Goal: Task Accomplishment & Management: Use online tool/utility

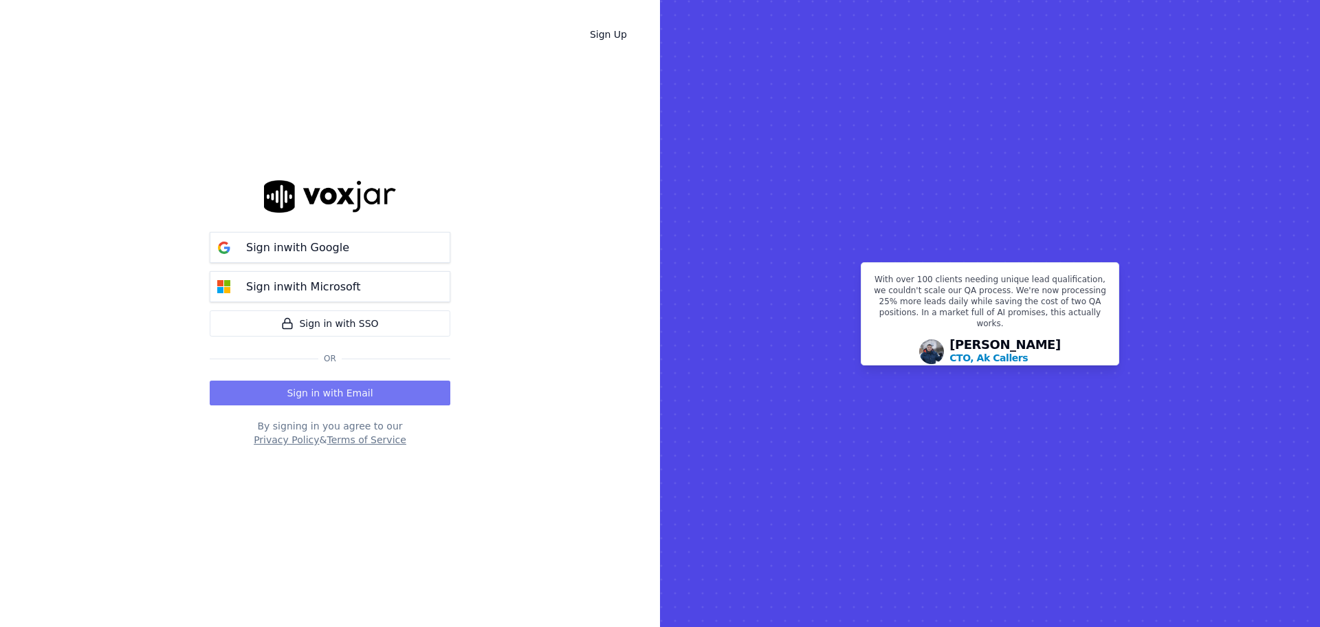
click at [317, 389] on button "Sign in with Email" at bounding box center [330, 392] width 241 height 25
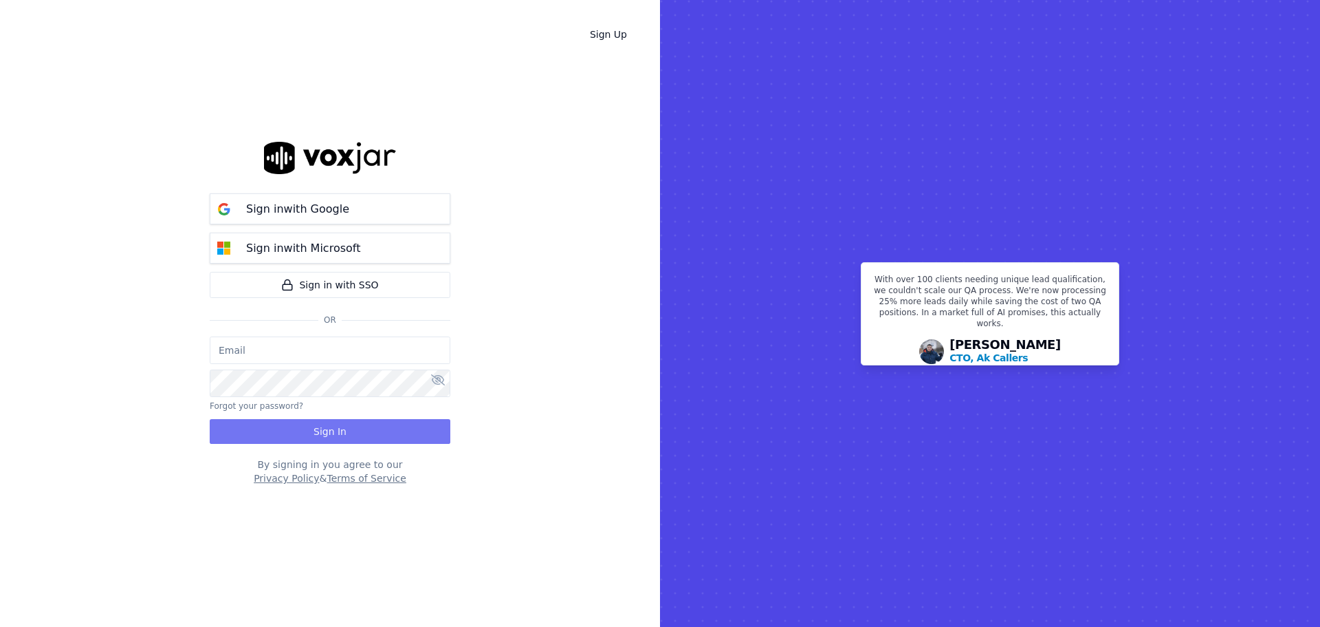
type input "[EMAIL_ADDRESS][DOMAIN_NAME]"
click at [340, 430] on button "Sign In" at bounding box center [330, 431] width 241 height 25
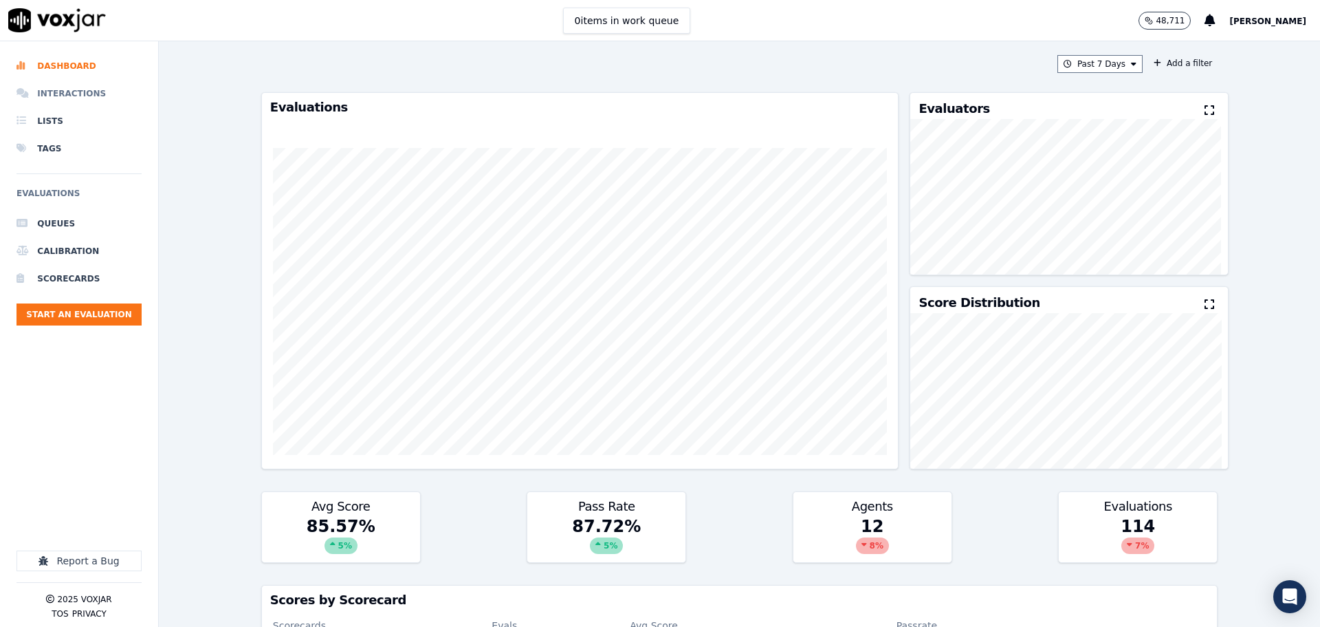
click at [76, 91] on li "Interactions" at bounding box center [79, 94] width 125 height 28
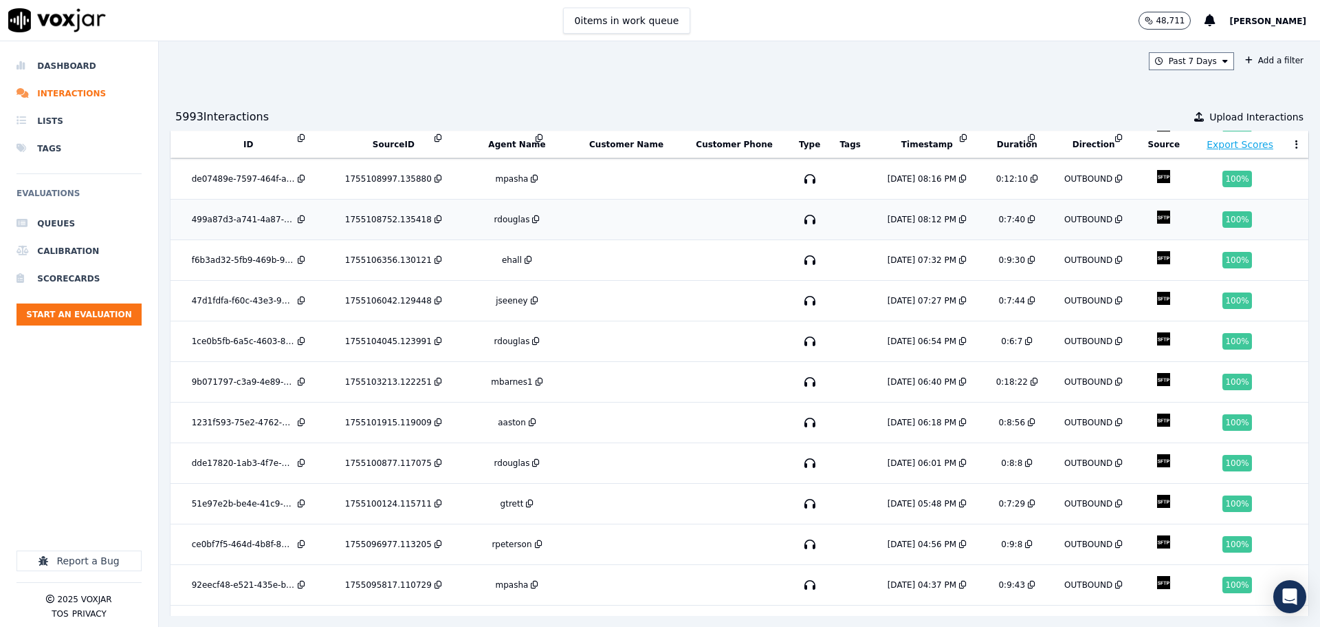
scroll to position [430, 0]
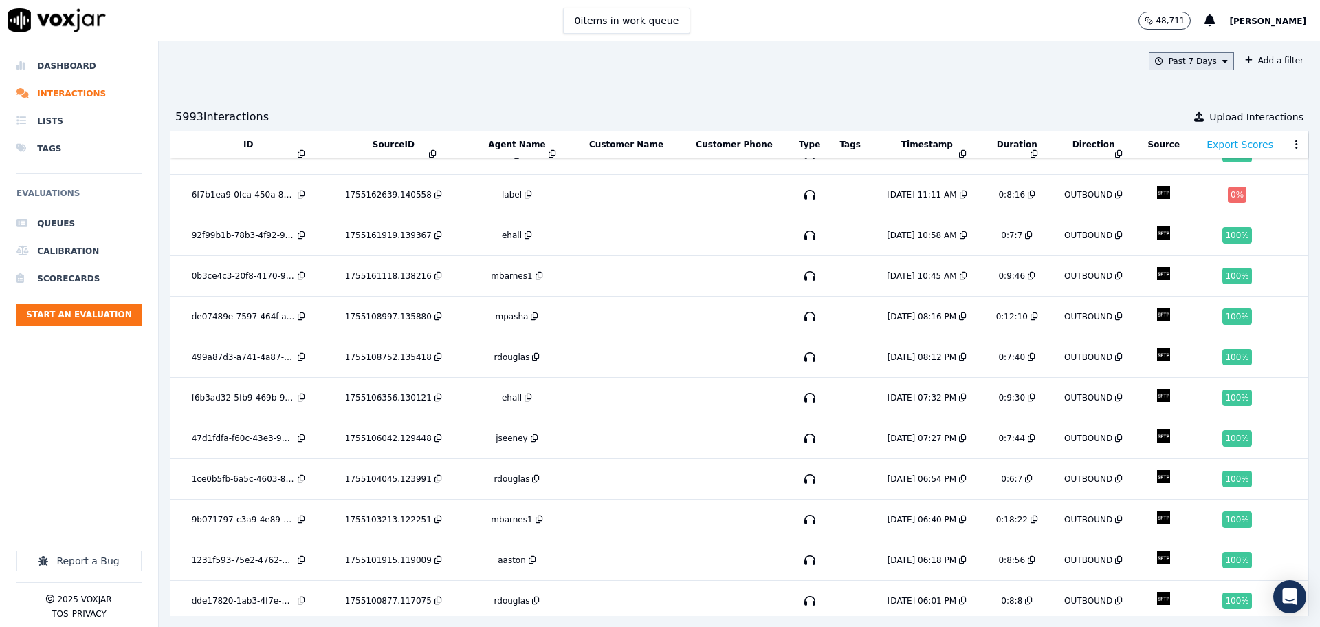
click at [1168, 65] on button "Past 7 Days" at bounding box center [1191, 61] width 85 height 18
click at [1171, 104] on div "Today" at bounding box center [1185, 103] width 28 height 11
click at [1201, 230] on button "Add" at bounding box center [1214, 219] width 27 height 22
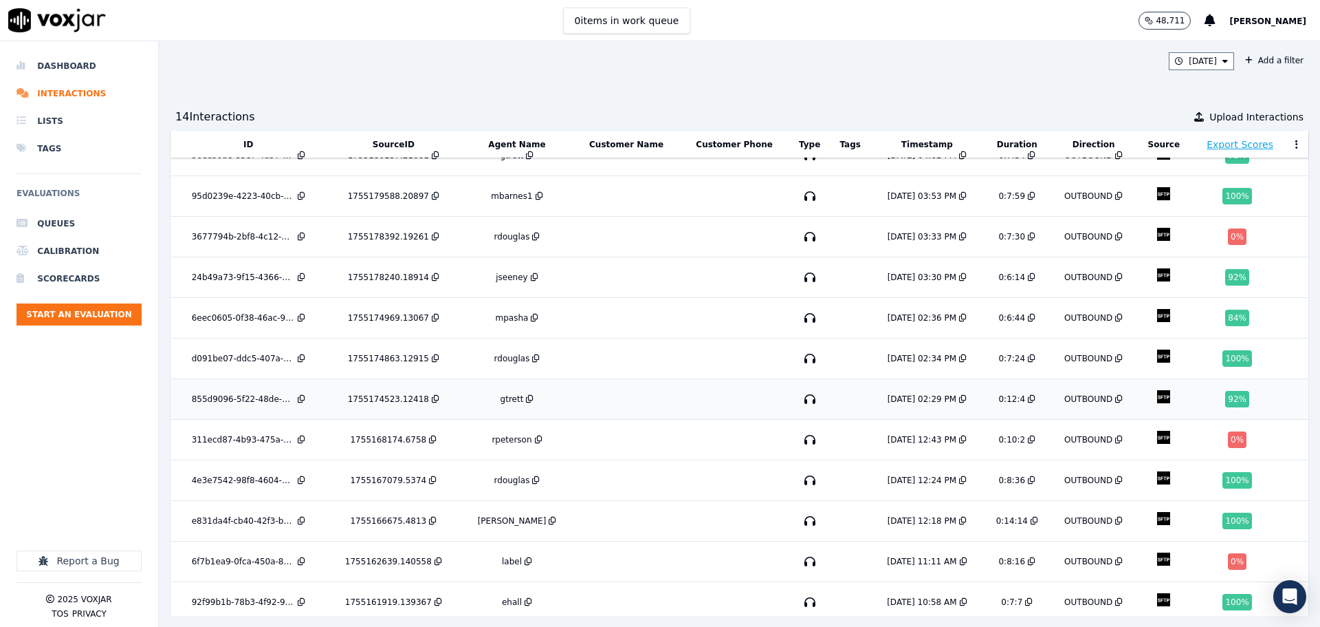
scroll to position [133, 0]
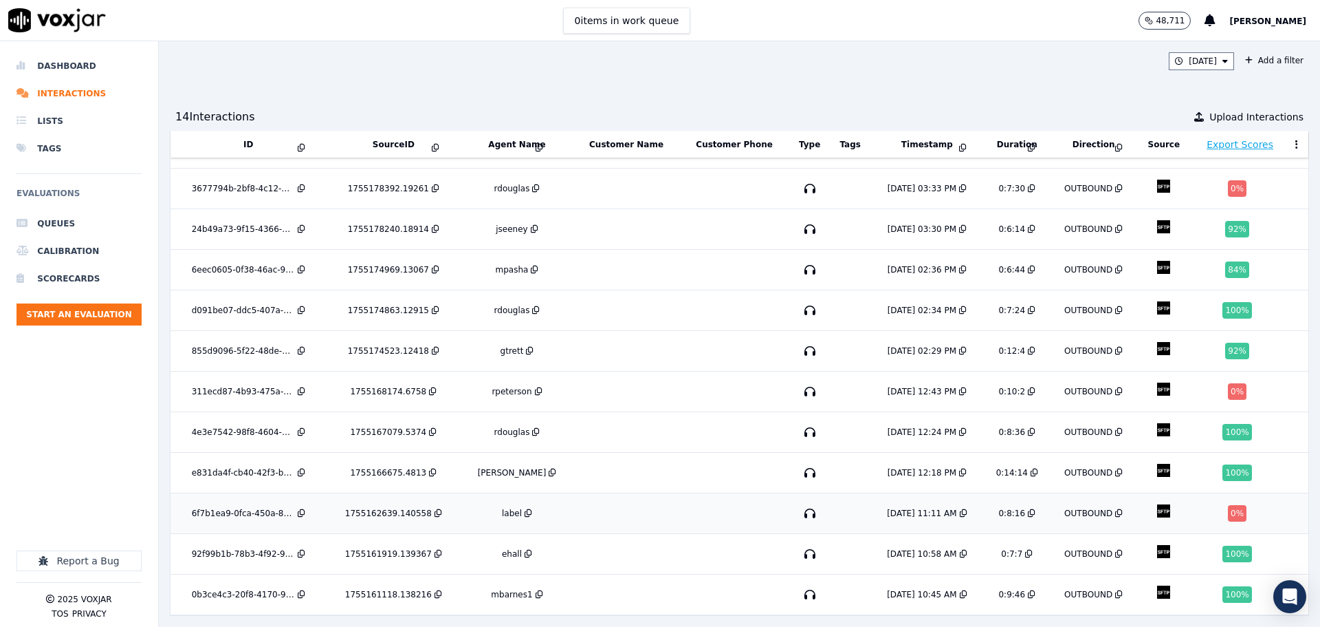
click at [632, 493] on td at bounding box center [627, 513] width 107 height 41
click at [680, 371] on td at bounding box center [734, 391] width 109 height 41
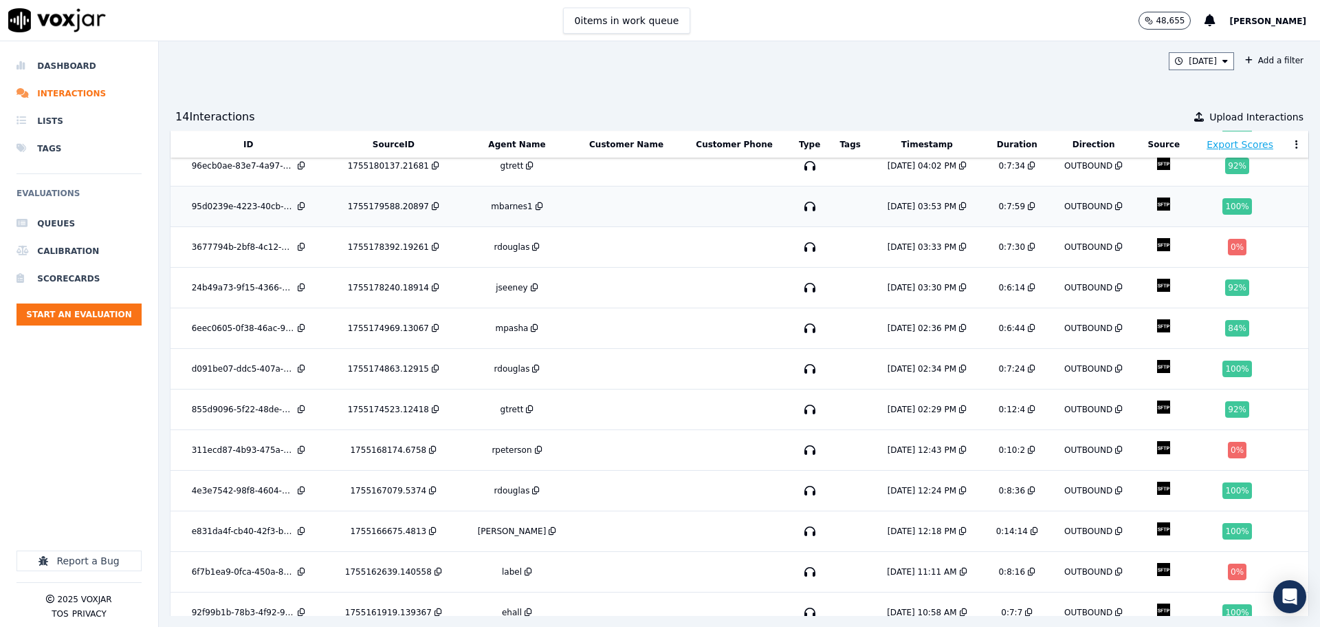
scroll to position [0, 0]
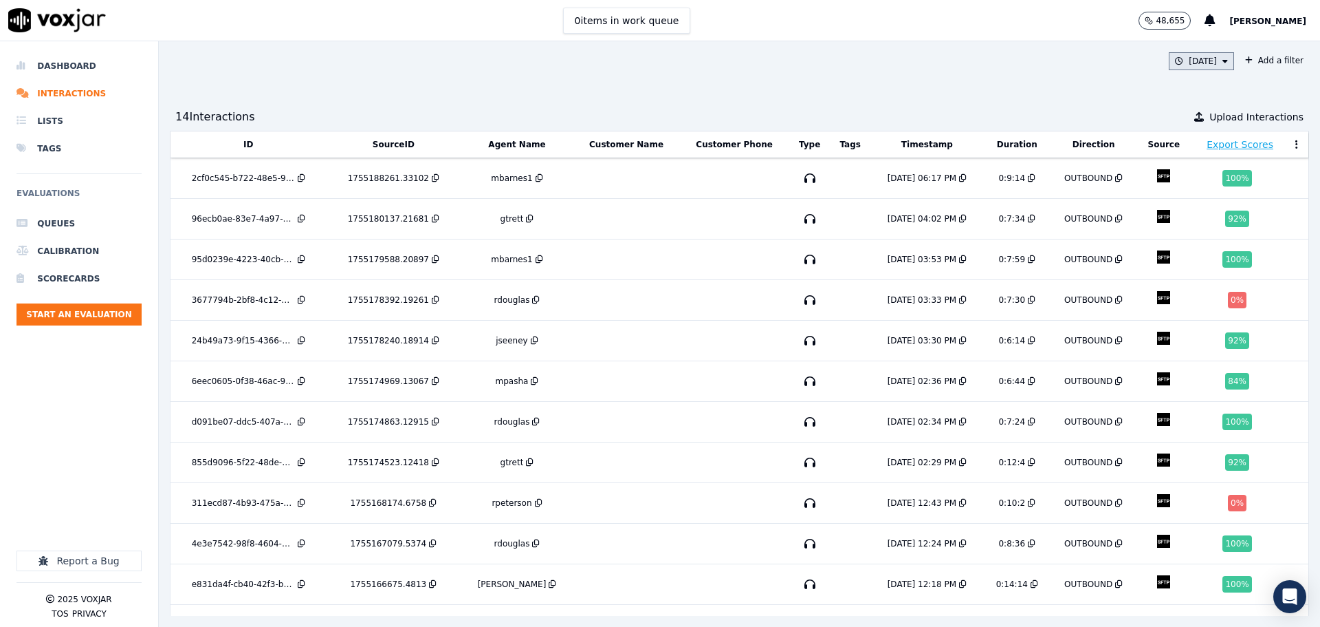
click at [1184, 59] on button "Today" at bounding box center [1201, 61] width 65 height 18
click at [1201, 219] on button "Add" at bounding box center [1214, 219] width 27 height 22
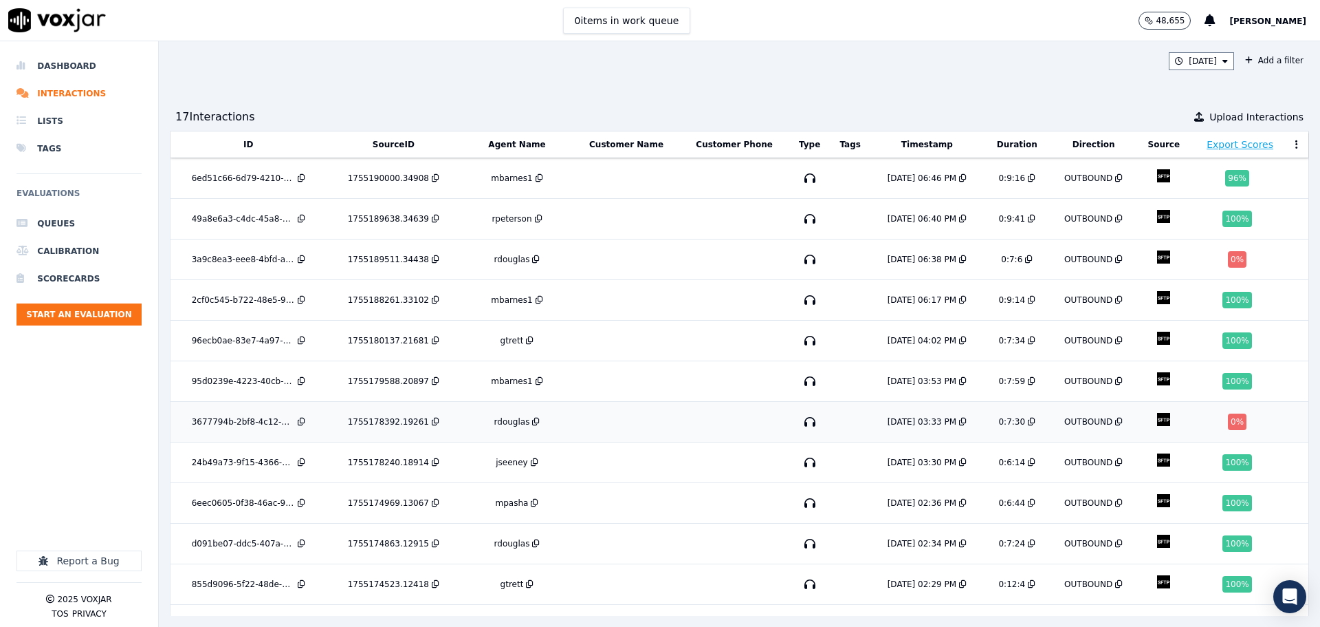
click at [682, 423] on td at bounding box center [734, 422] width 109 height 41
click at [1223, 62] on icon at bounding box center [1226, 61] width 6 height 8
click at [1201, 222] on button "Add" at bounding box center [1214, 219] width 27 height 22
click at [686, 309] on td at bounding box center [734, 300] width 109 height 41
click at [1170, 67] on button "Today" at bounding box center [1201, 61] width 65 height 18
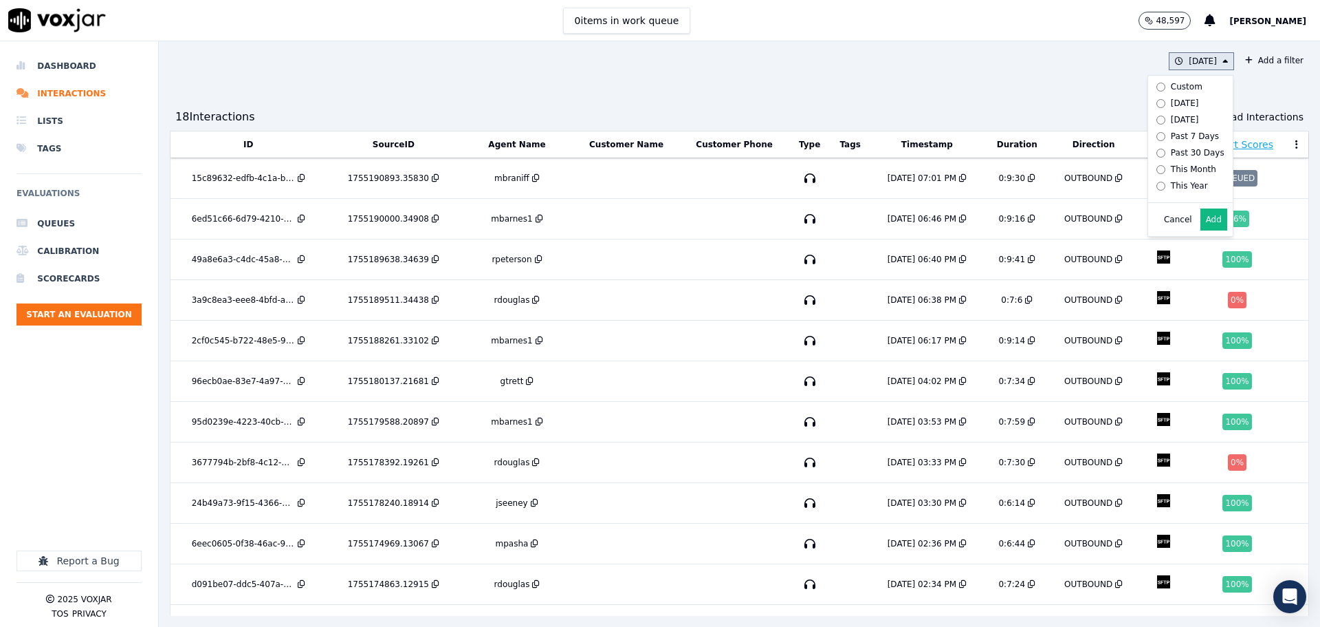
click at [1201, 230] on button "Add" at bounding box center [1214, 219] width 27 height 22
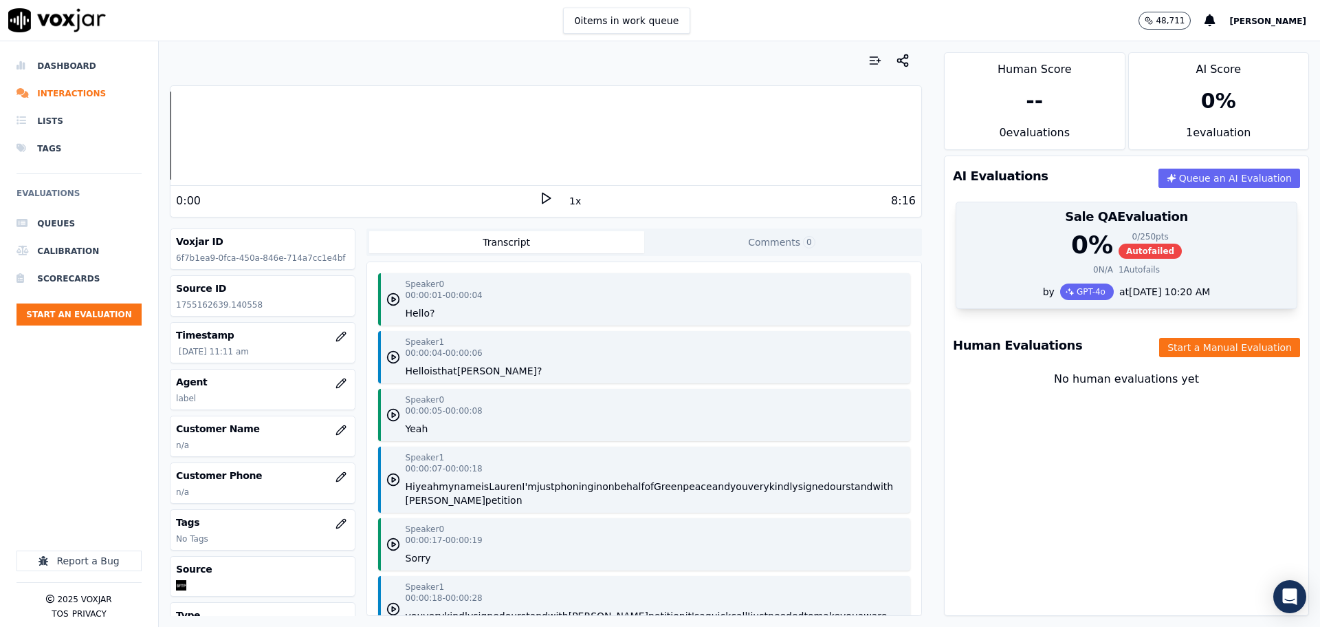
click at [1171, 241] on div "0 % 0 / 250 pts Autofailed" at bounding box center [1127, 245] width 324 height 28
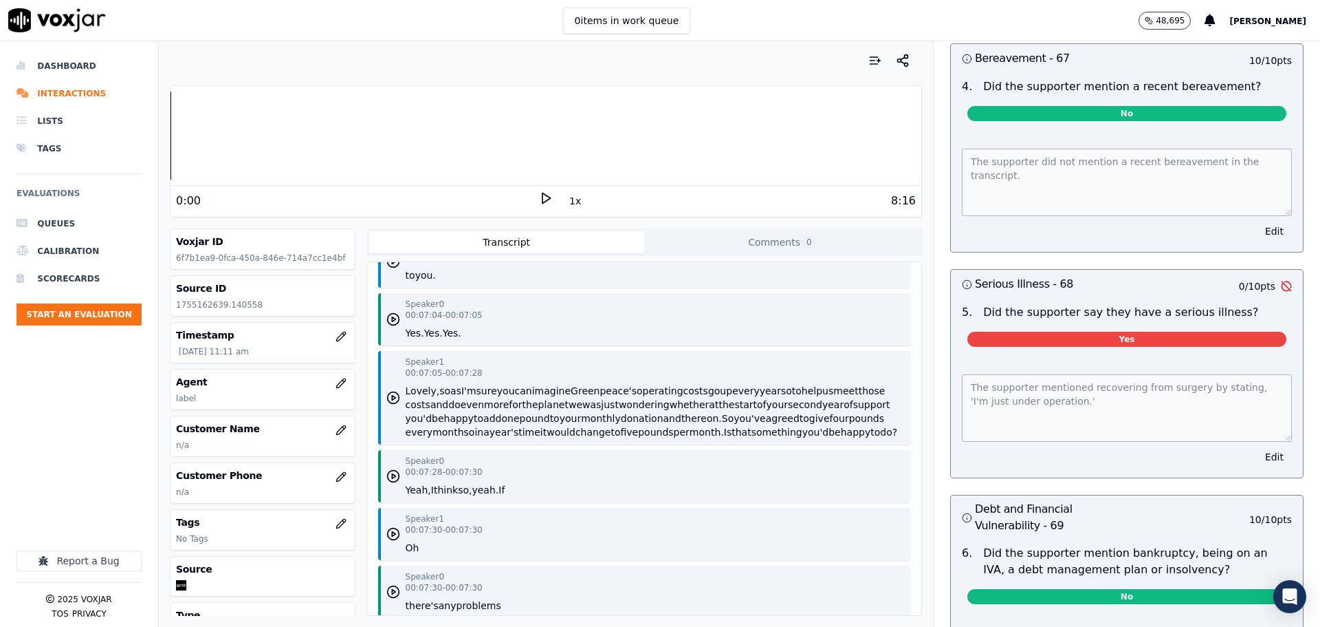
scroll to position [2439, 0]
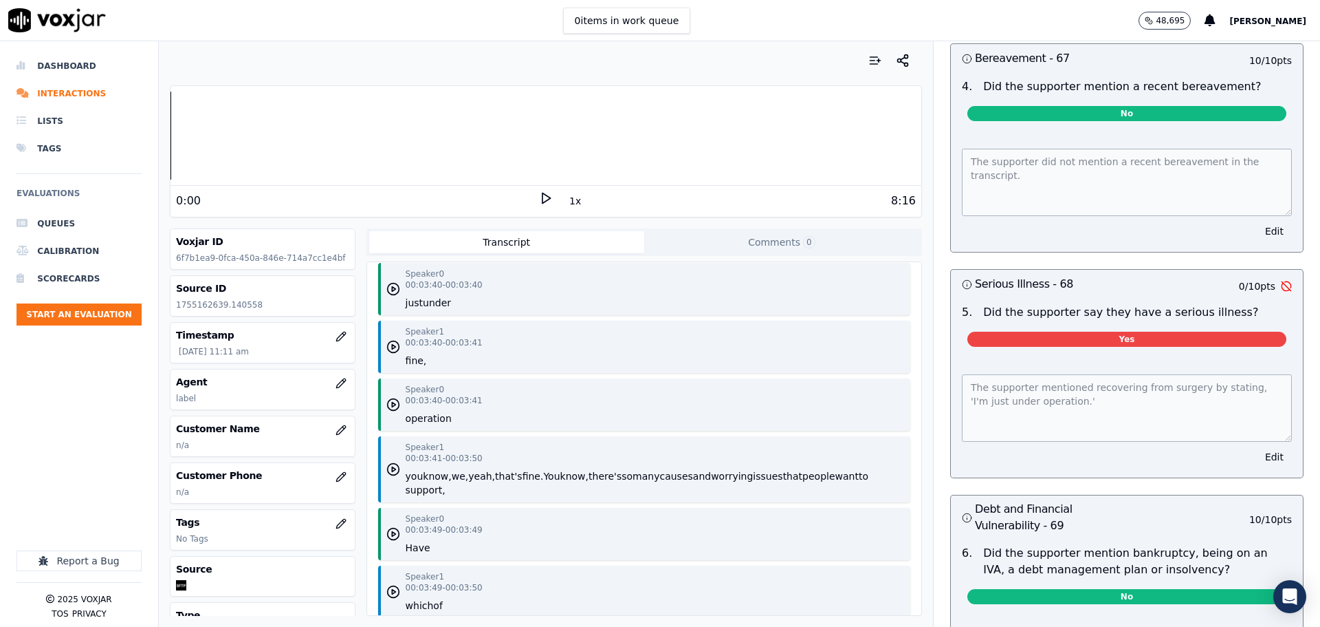
click at [604, 354] on div "Speaker 1 00:03:40 - 00:03:41 fine," at bounding box center [644, 346] width 532 height 52
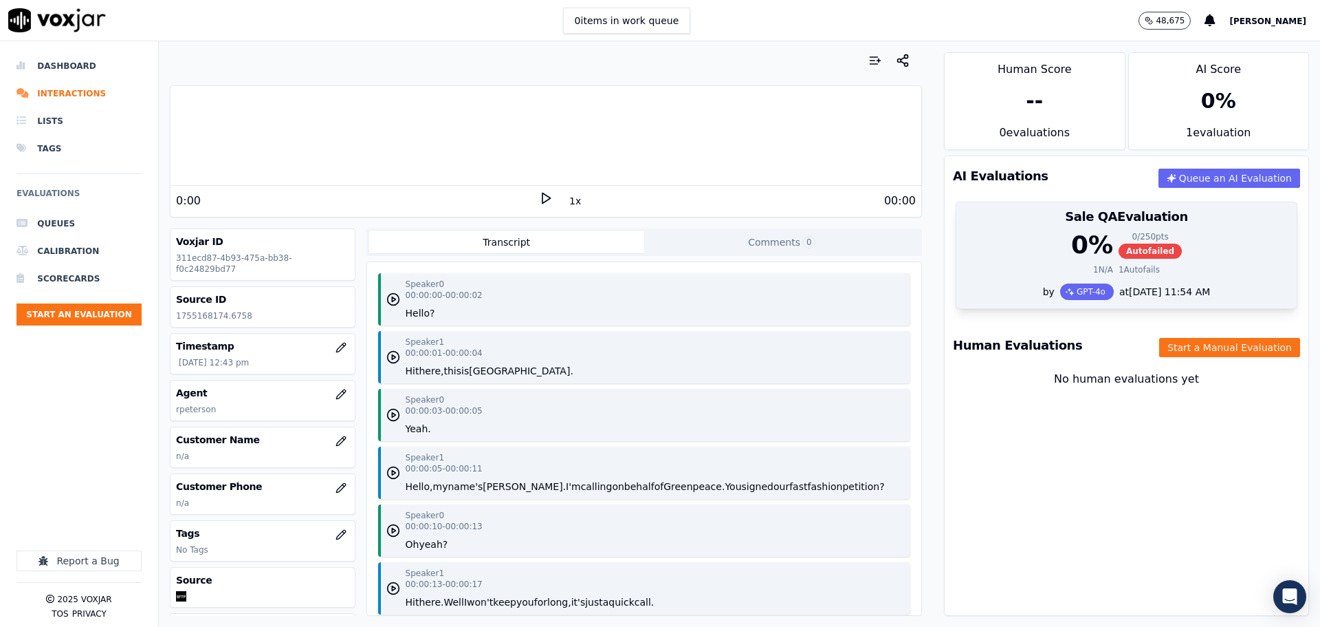
click at [1062, 221] on h3 "Sale QA Evaluation" at bounding box center [1127, 216] width 324 height 12
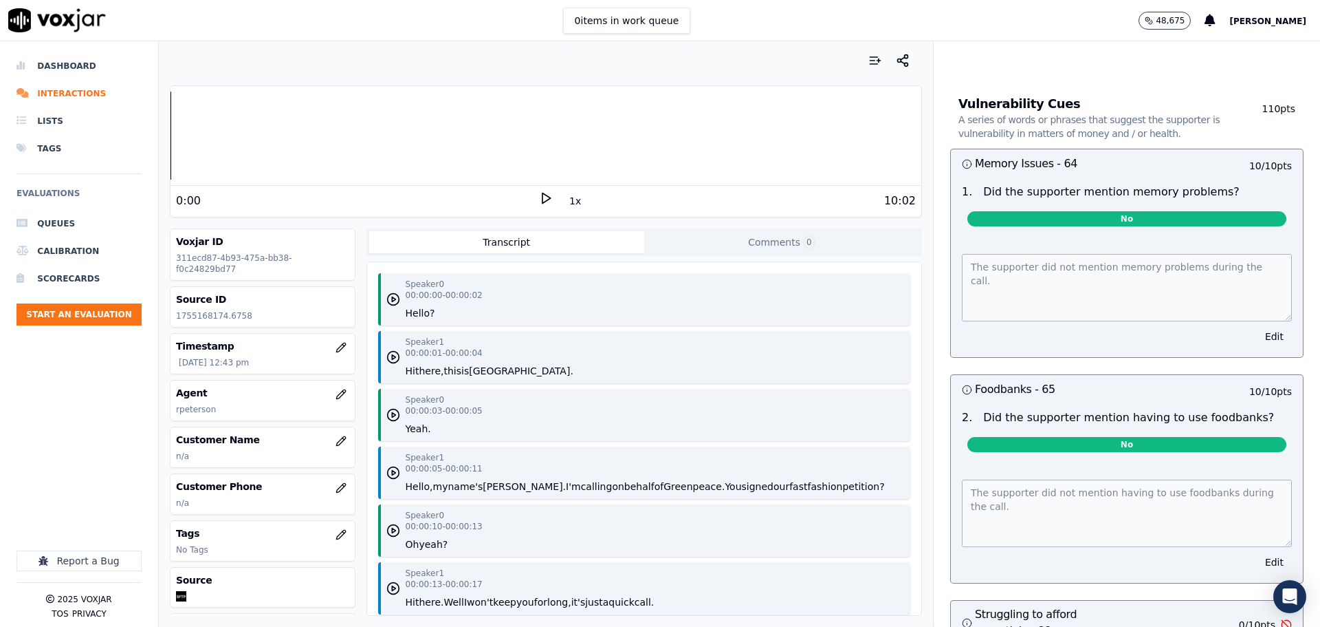
scroll to position [4122, 0]
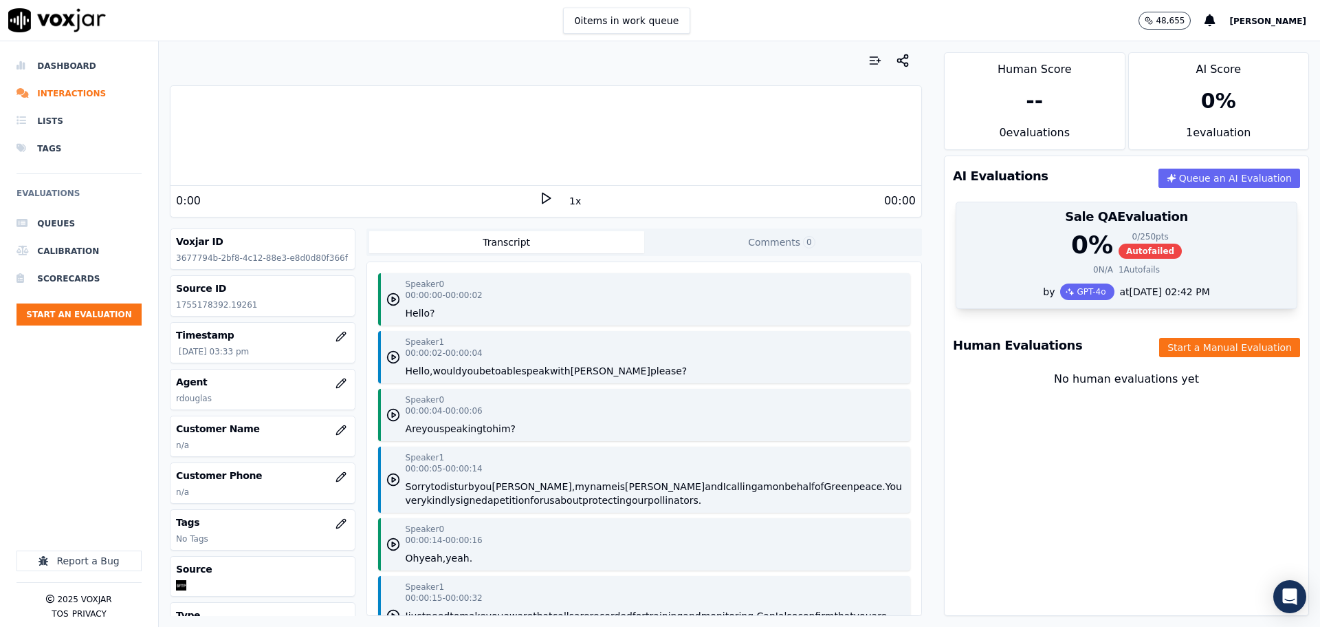
click at [1011, 243] on div "0 % 0 / 250 pts Autofailed" at bounding box center [1127, 245] width 324 height 28
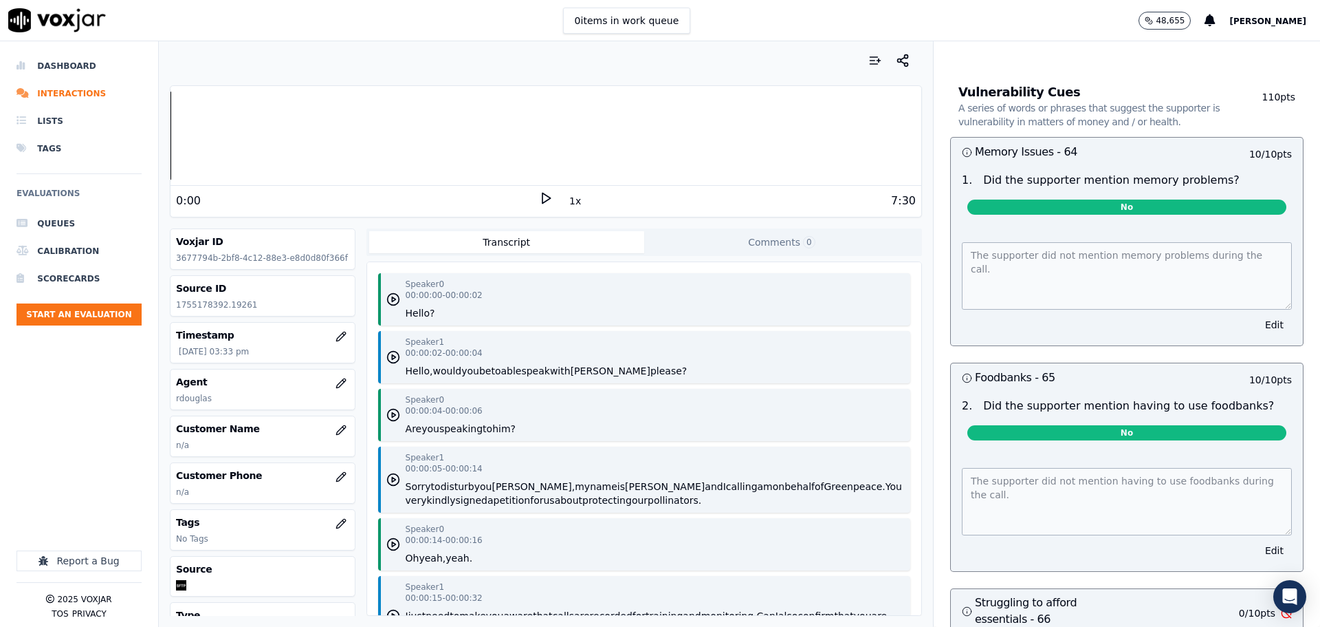
scroll to position [4058, 0]
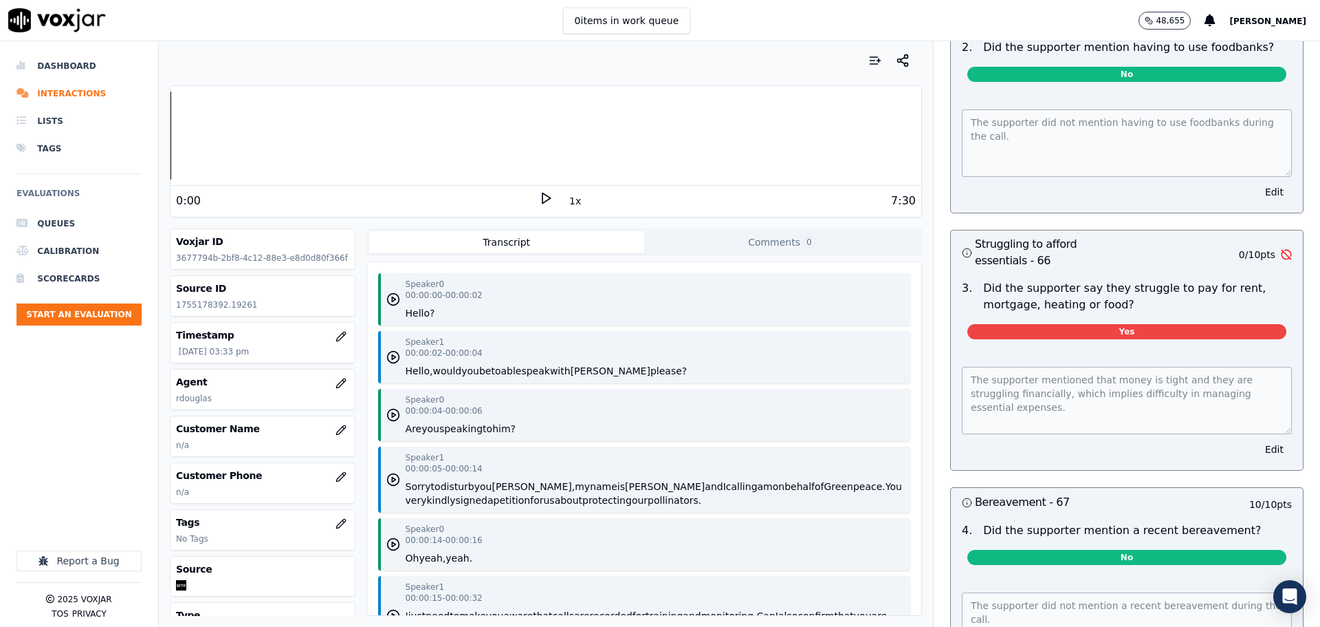
drag, startPoint x: 950, startPoint y: 192, endPoint x: 932, endPoint y: 197, distance: 18.7
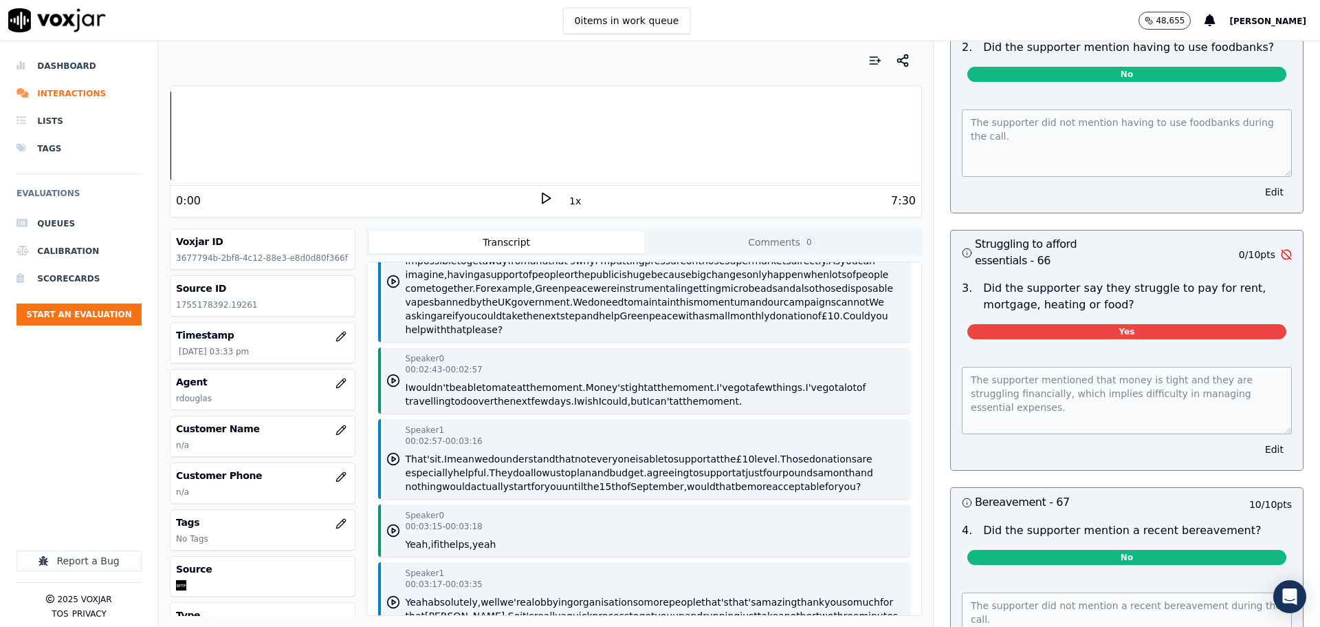
scroll to position [5378, 0]
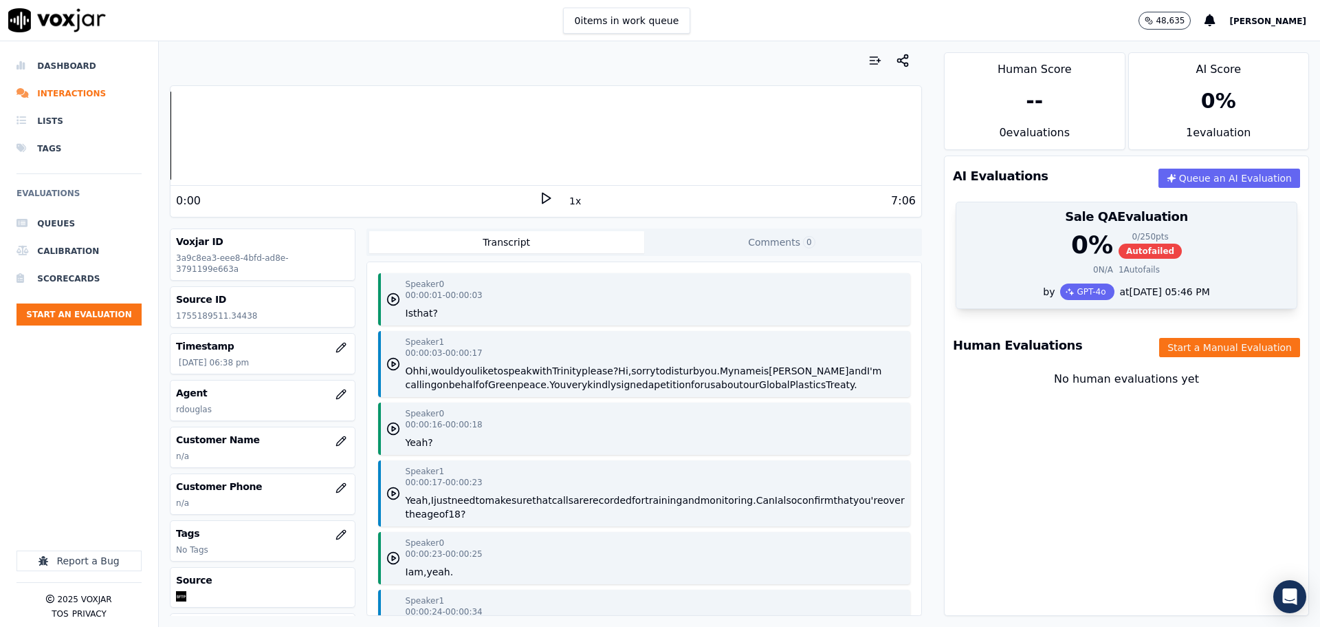
click at [1006, 270] on div "0 N/A 1 Autofails" at bounding box center [1127, 269] width 324 height 11
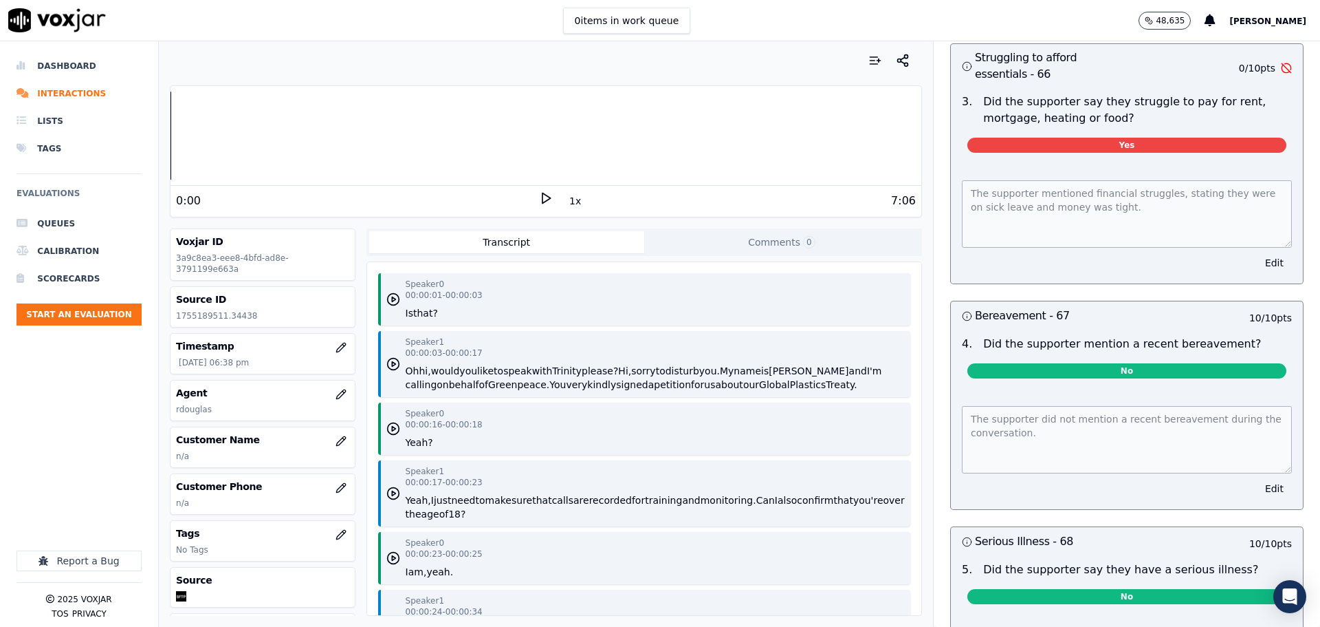
scroll to position [3999, 0]
